Goal: Transaction & Acquisition: Purchase product/service

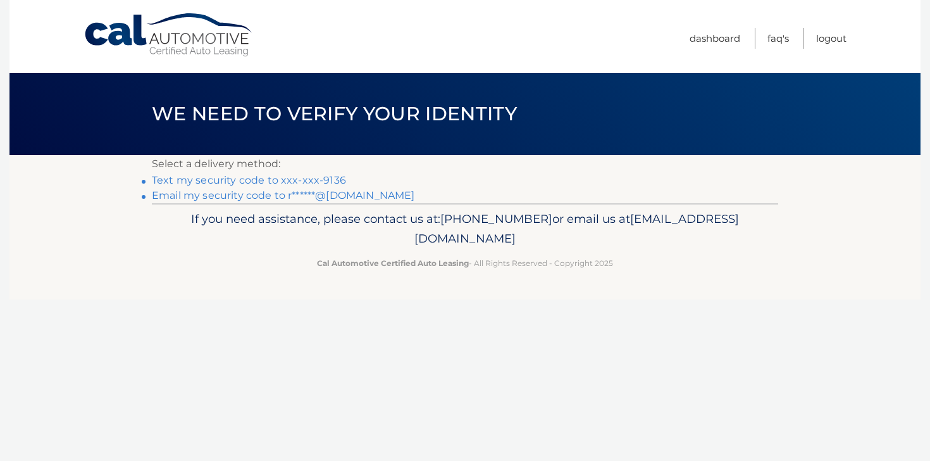
click at [259, 180] on link "Text my security code to xxx-xxx-9136" at bounding box center [249, 180] width 194 height 12
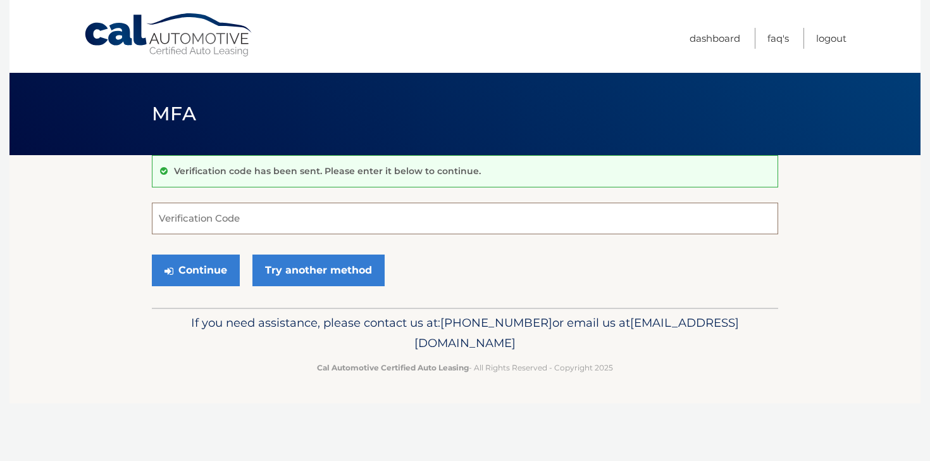
click at [239, 218] on input "Verification Code" at bounding box center [465, 219] width 627 height 32
type input "910776"
click at [211, 267] on button "Continue" at bounding box center [196, 270] width 88 height 32
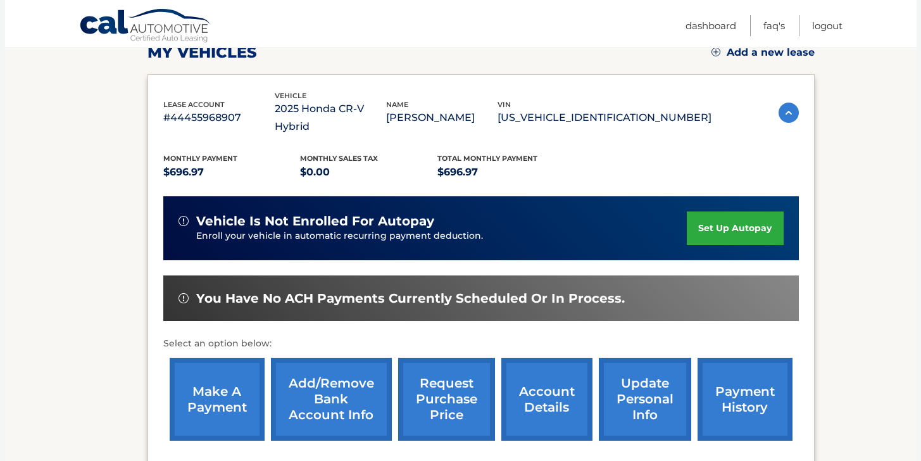
scroll to position [192, 0]
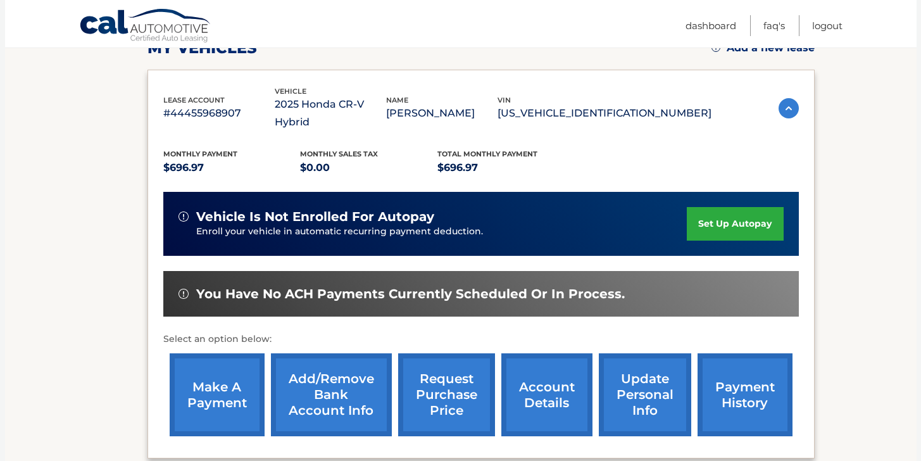
click at [216, 377] on link "make a payment" at bounding box center [217, 394] width 95 height 83
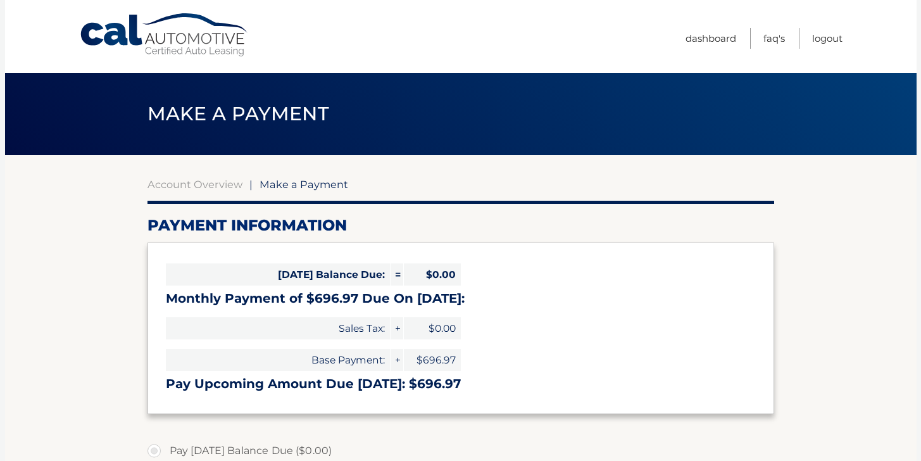
select select "MGM1ODU5ZWMtNmEzZi00YWZiLTk5NTItNDg1NTEzNGQyNmEy"
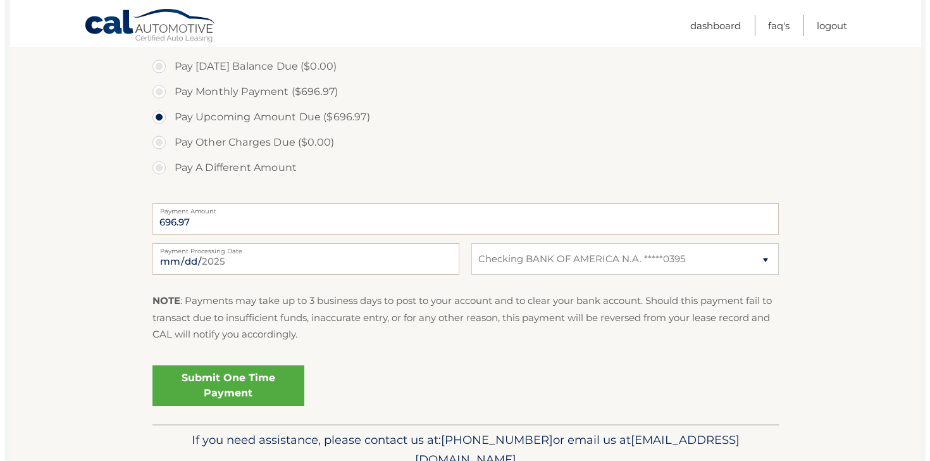
scroll to position [385, 0]
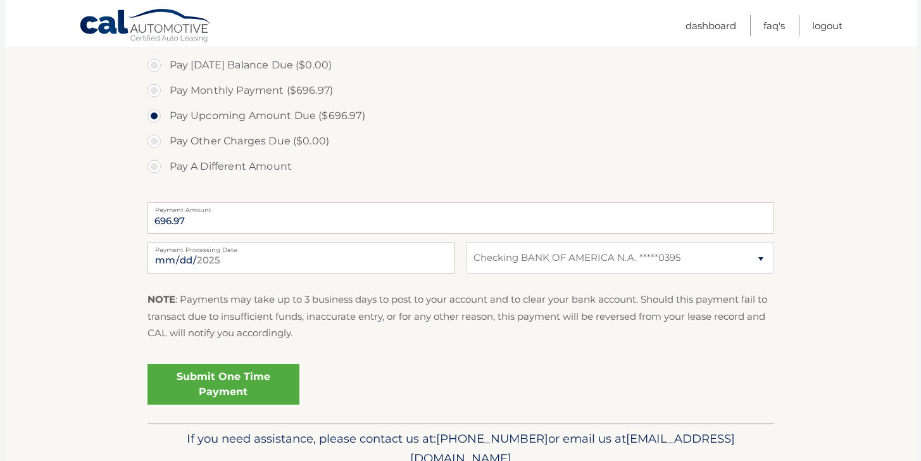
click at [215, 387] on link "Submit One Time Payment" at bounding box center [223, 384] width 152 height 41
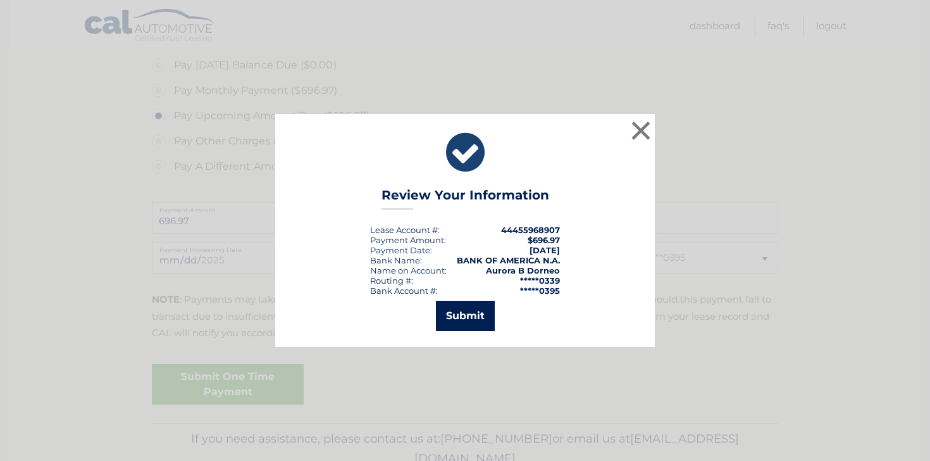
click at [454, 314] on button "Submit" at bounding box center [465, 316] width 59 height 30
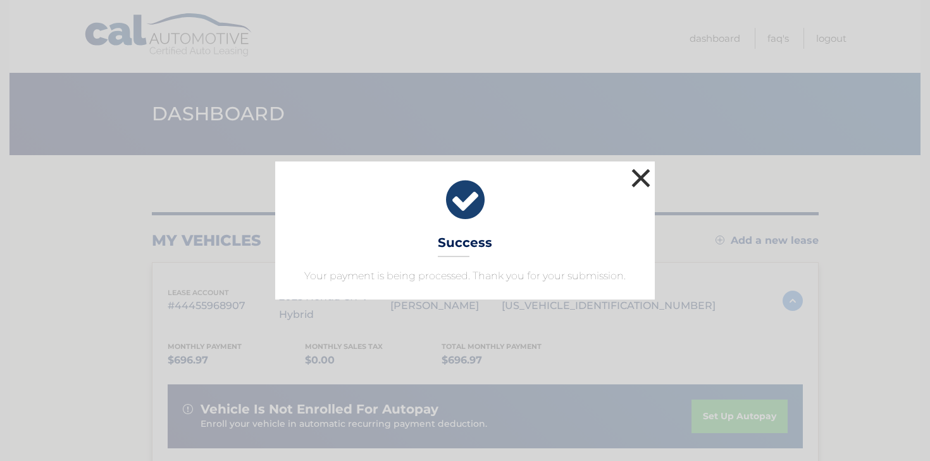
click at [641, 177] on button "×" at bounding box center [640, 177] width 25 height 25
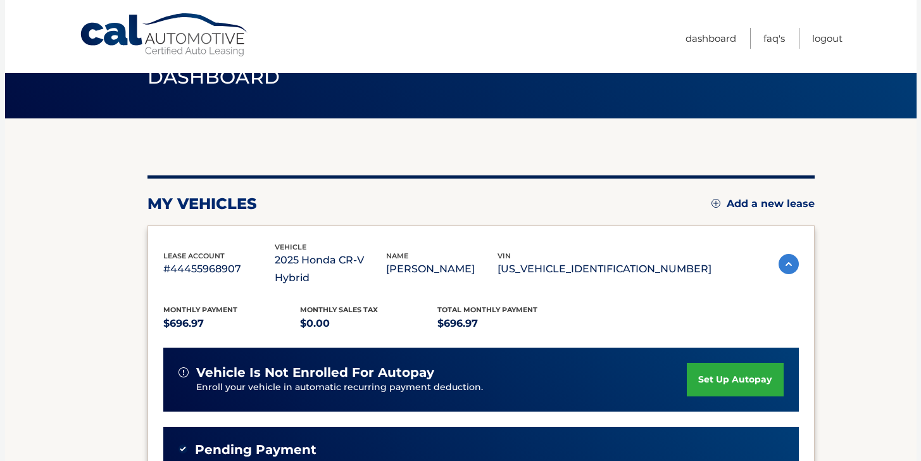
scroll to position [46, 0]
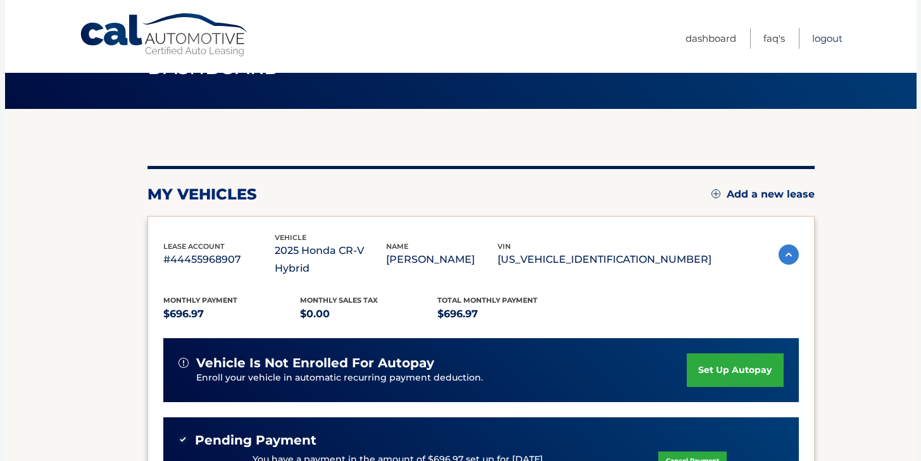
click at [828, 38] on link "Logout" at bounding box center [827, 38] width 30 height 21
